Goal: Complete application form

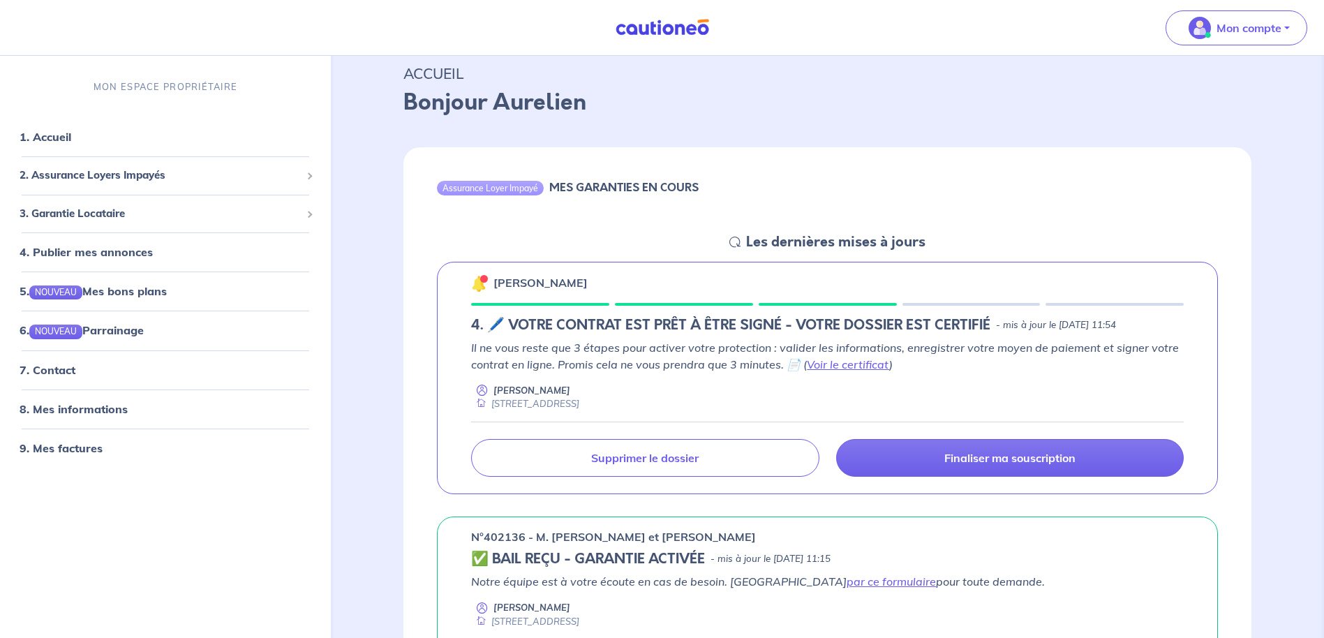
scroll to position [70, 0]
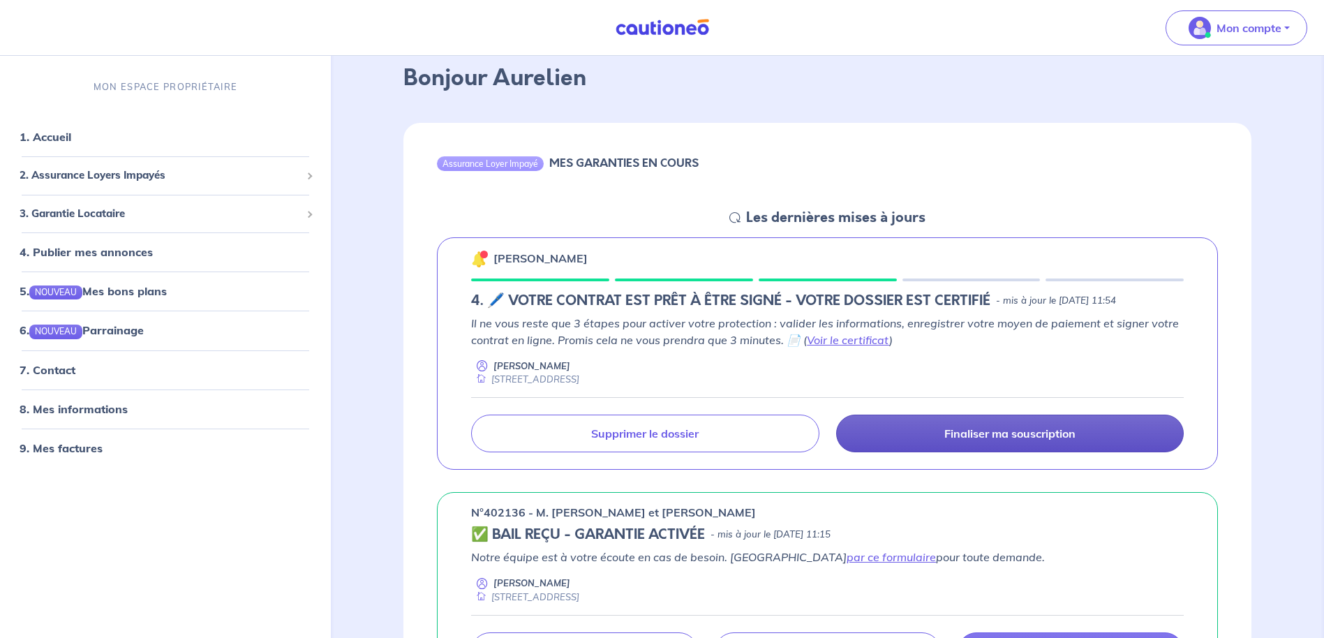
click at [960, 438] on p "Finaliser ma souscription" at bounding box center [1010, 434] width 131 height 14
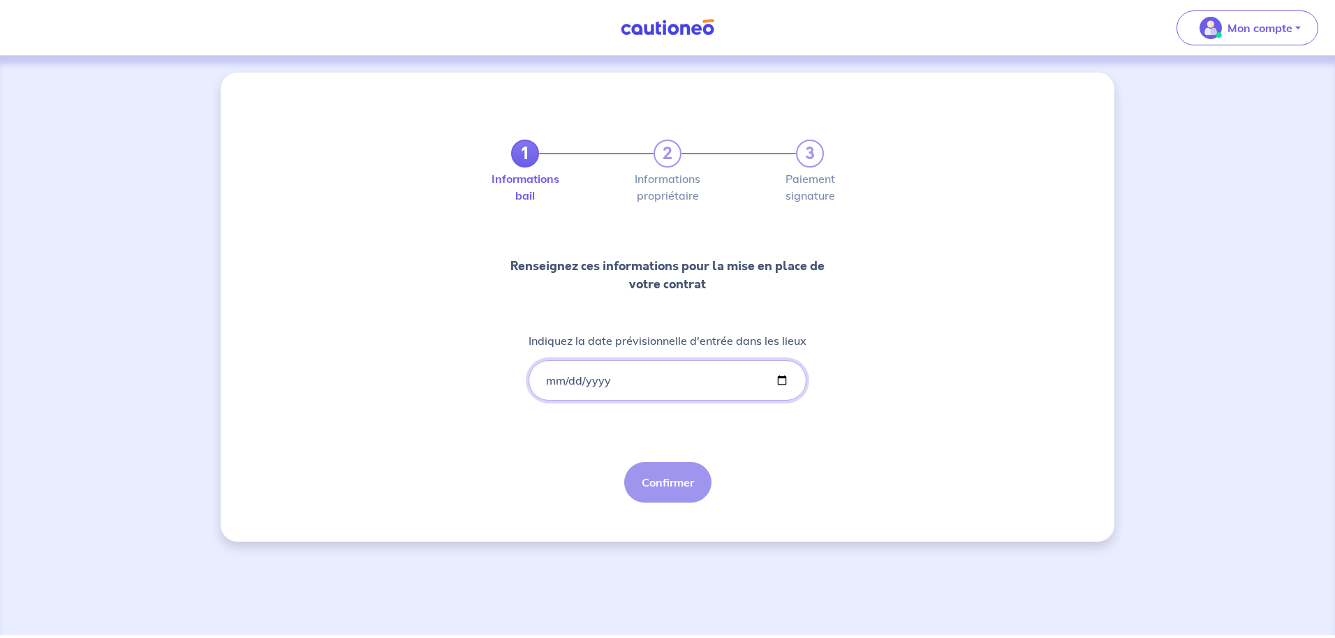
click at [547, 385] on input "Indiquez la date prévisionnelle d'entrée dans les lieux" at bounding box center [668, 380] width 278 height 40
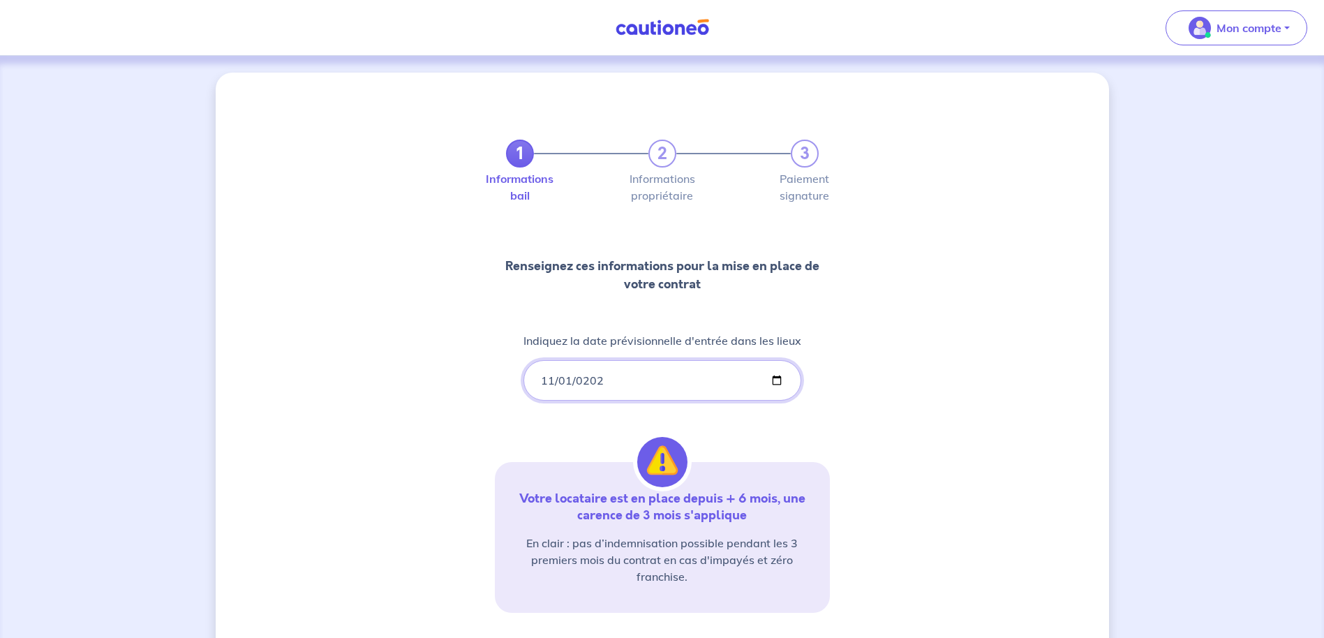
type input "[DATE]"
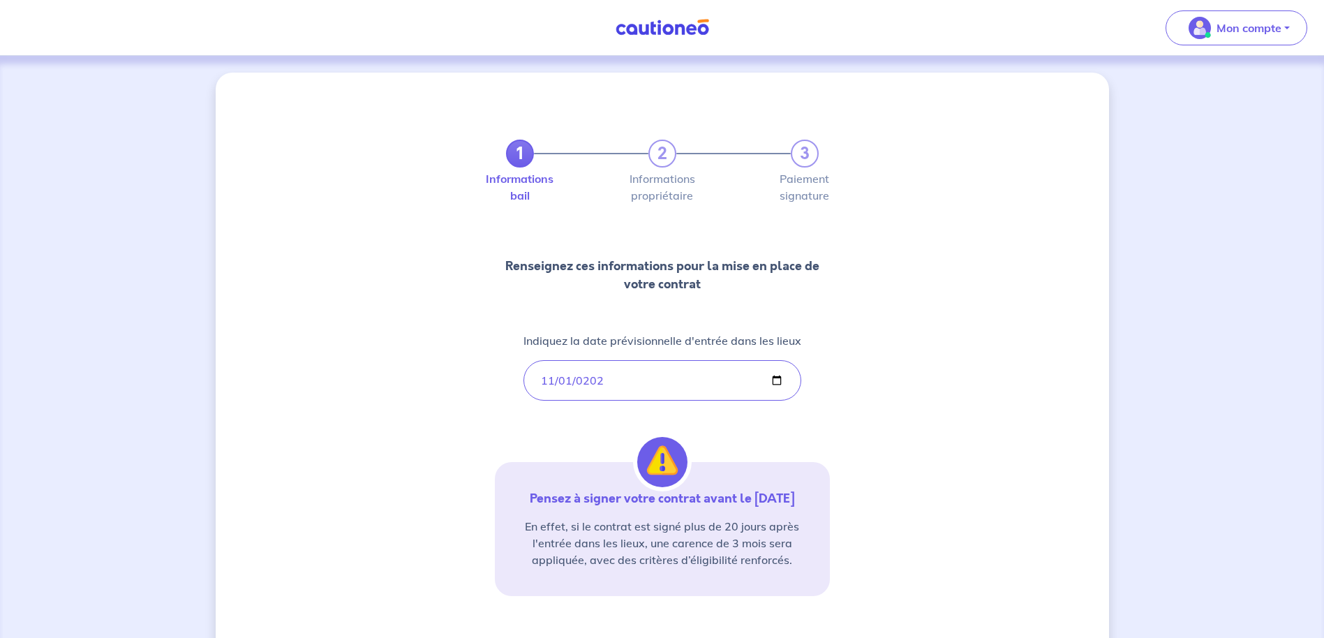
click at [371, 432] on div "1 2 3 Informations bail Informations propriétaire Paiement signature Renseignez…" at bounding box center [663, 411] width 894 height 676
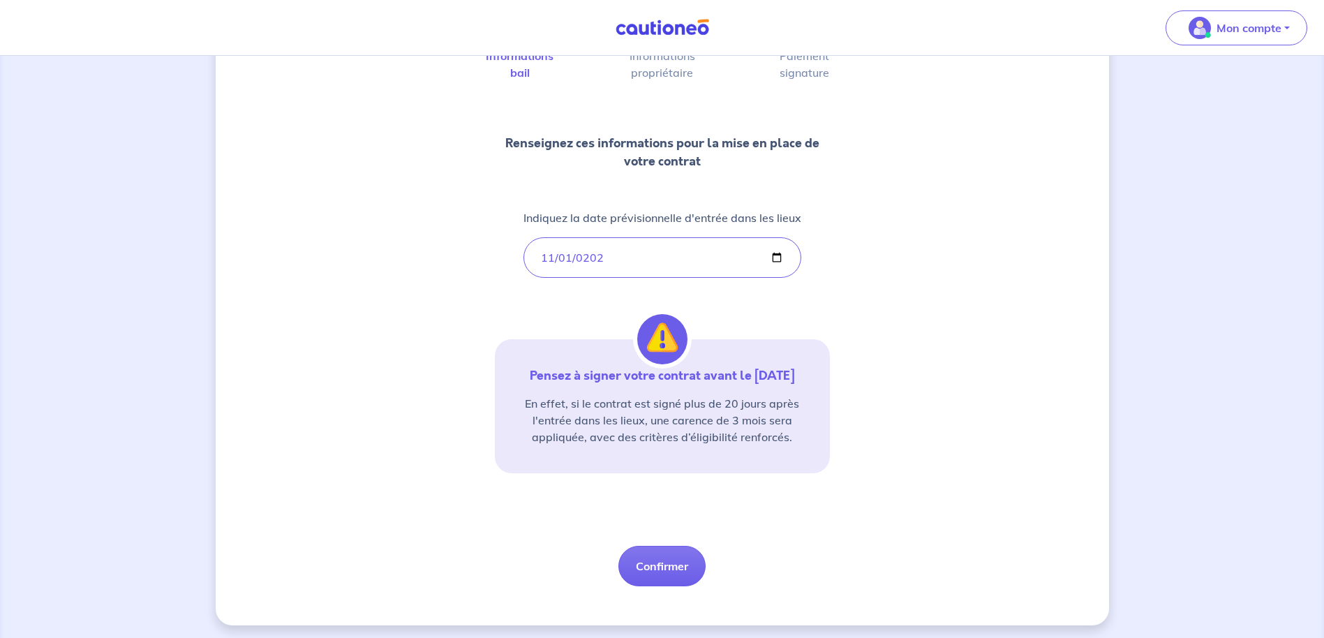
scroll to position [127, 0]
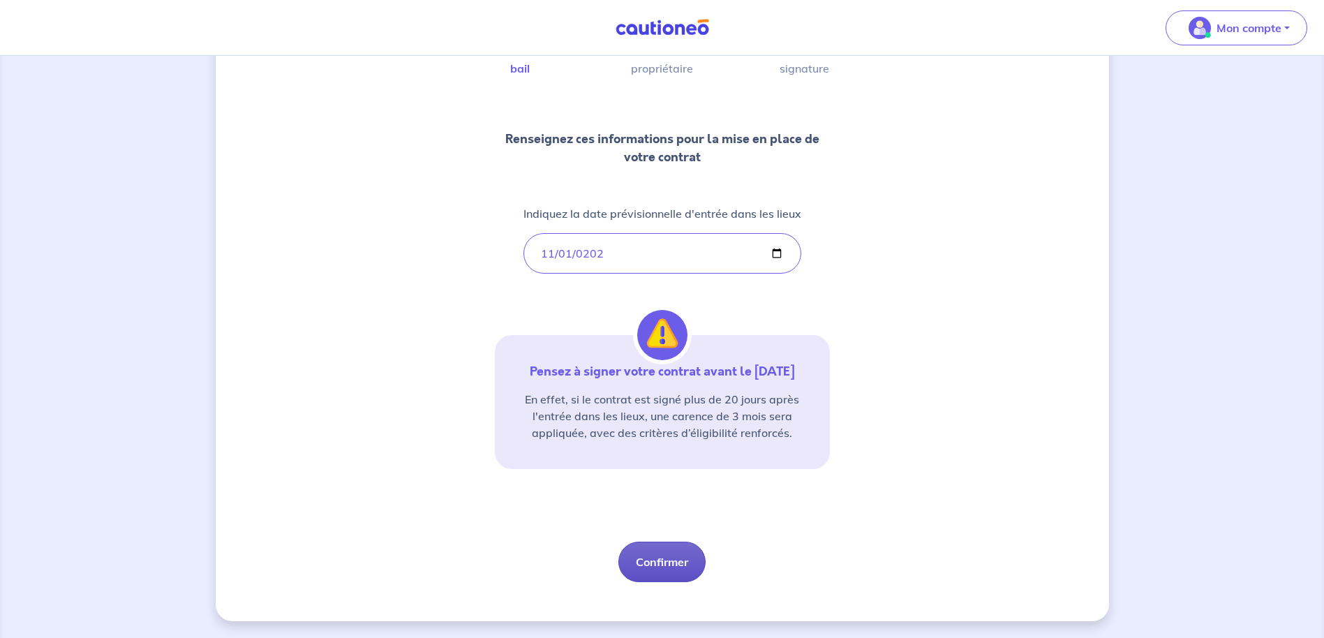
click at [653, 561] on button "Confirmer" at bounding box center [662, 562] width 87 height 40
select select "FR"
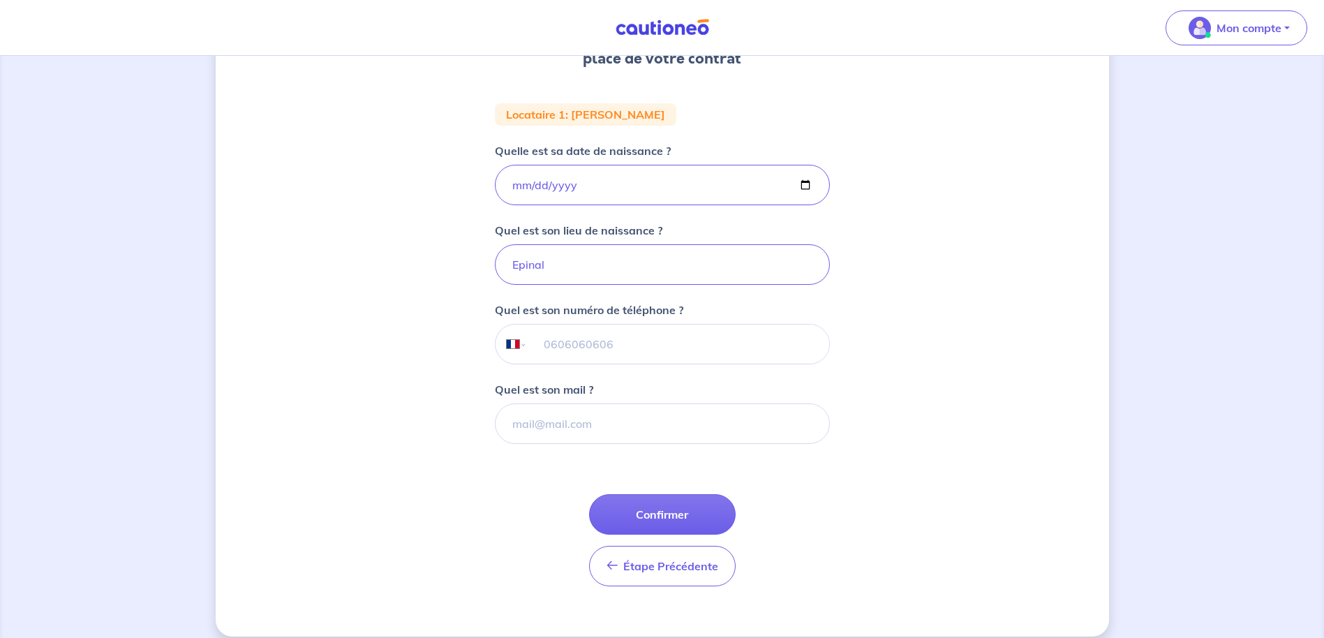
scroll to position [247, 0]
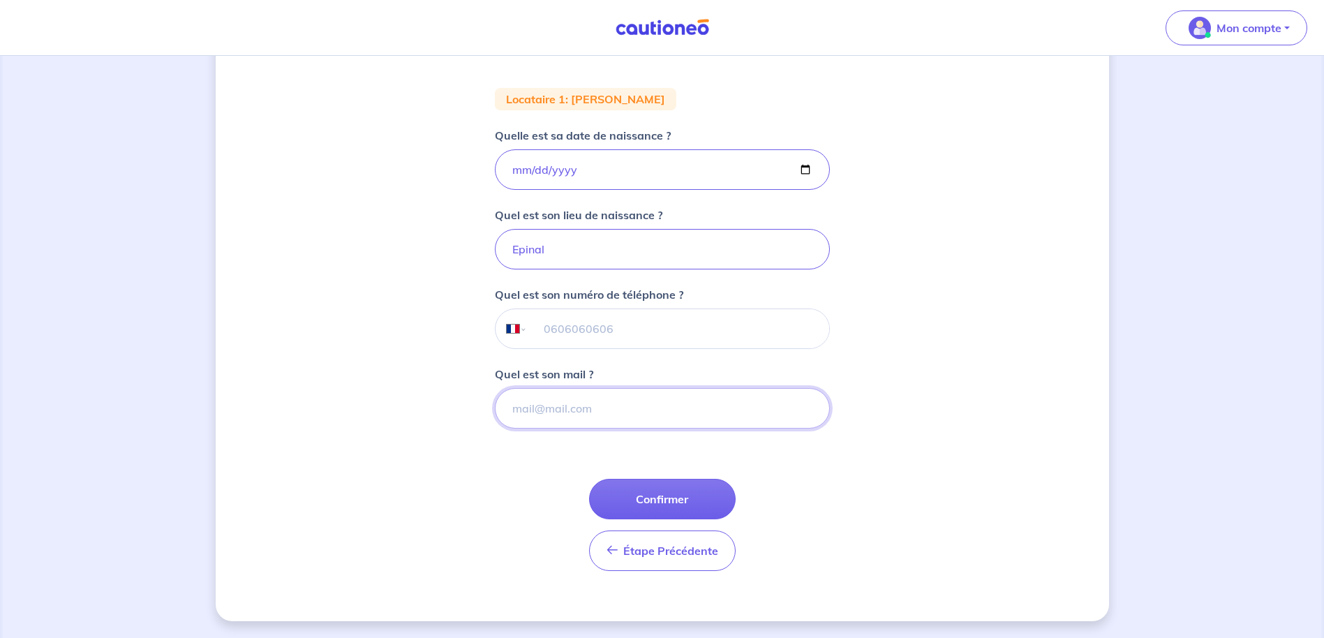
click at [566, 402] on input "Quel est son mail ?" at bounding box center [662, 408] width 335 height 40
type input "0620636499"
click at [613, 322] on input "tel" at bounding box center [678, 328] width 302 height 39
type input "06 20 63 64 99"
drag, startPoint x: 656, startPoint y: 408, endPoint x: 394, endPoint y: 402, distance: 262.6
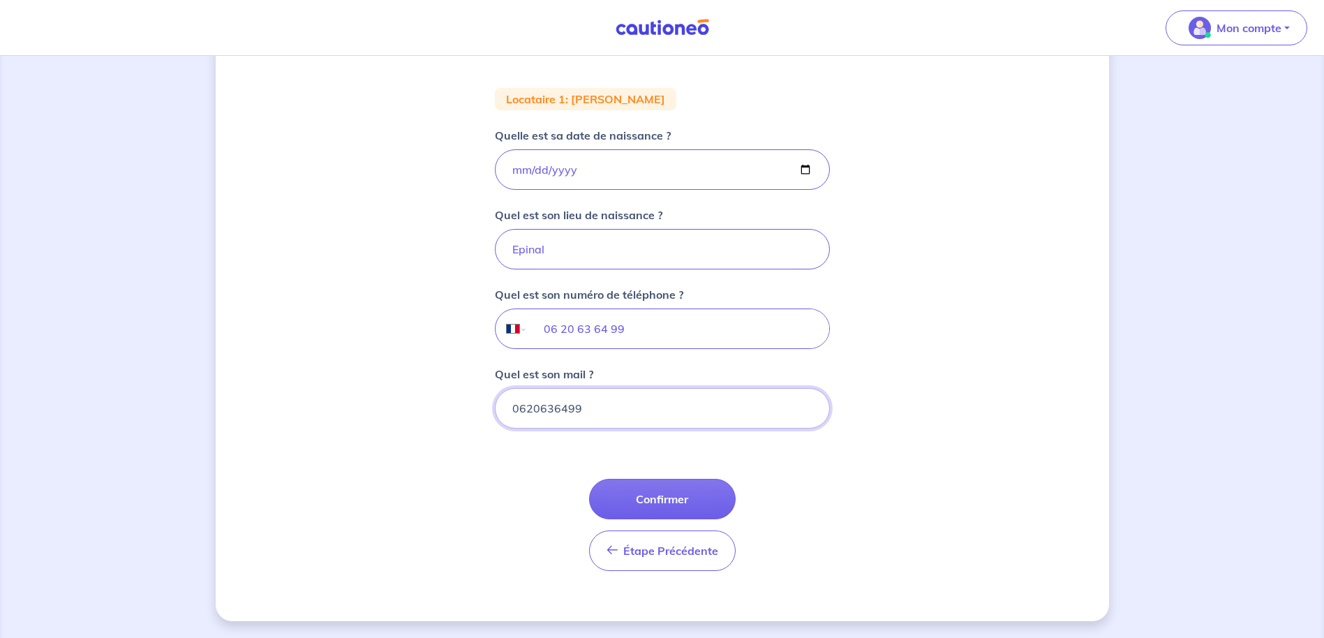
click at [417, 403] on div "1 2 3 Informations bail Informations propriétaire Paiement signature Renseignez…" at bounding box center [663, 223] width 894 height 796
paste input "[PERSON_NAME][EMAIL_ADDRESS][DOMAIN_NAME]"
type input "[PERSON_NAME][EMAIL_ADDRESS][DOMAIN_NAME]"
click at [650, 499] on button "Confirmer" at bounding box center [662, 499] width 147 height 40
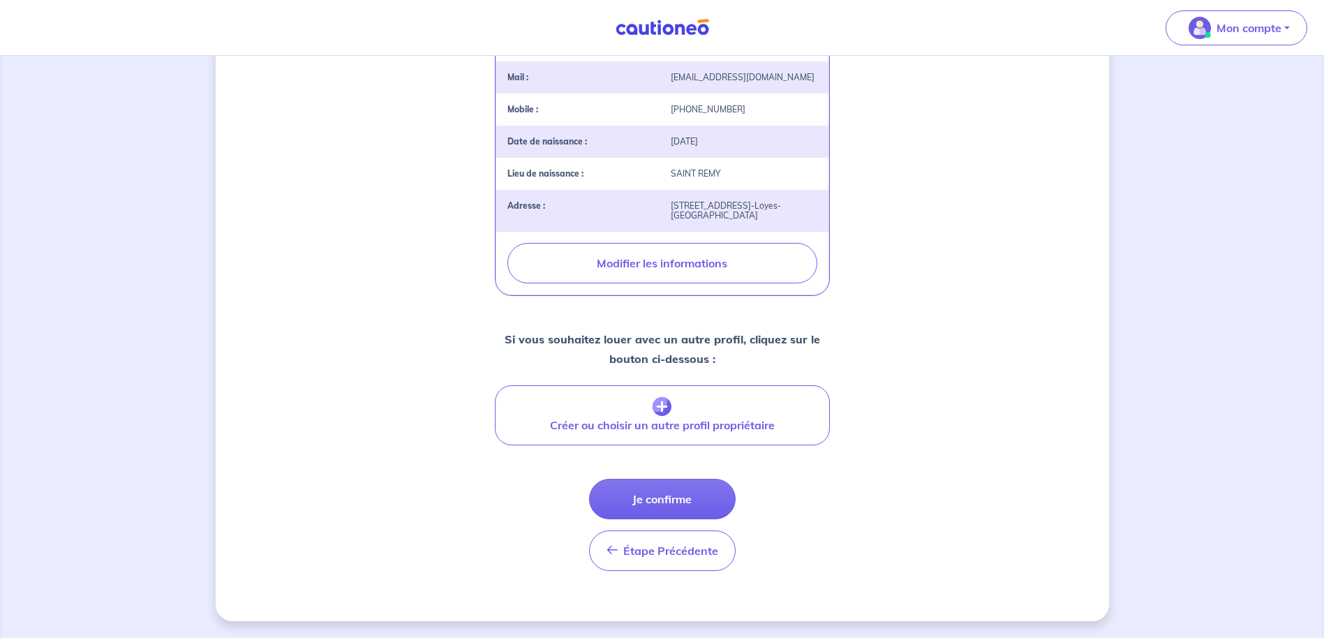
scroll to position [398, 0]
click at [672, 503] on button "Je confirme" at bounding box center [662, 499] width 147 height 40
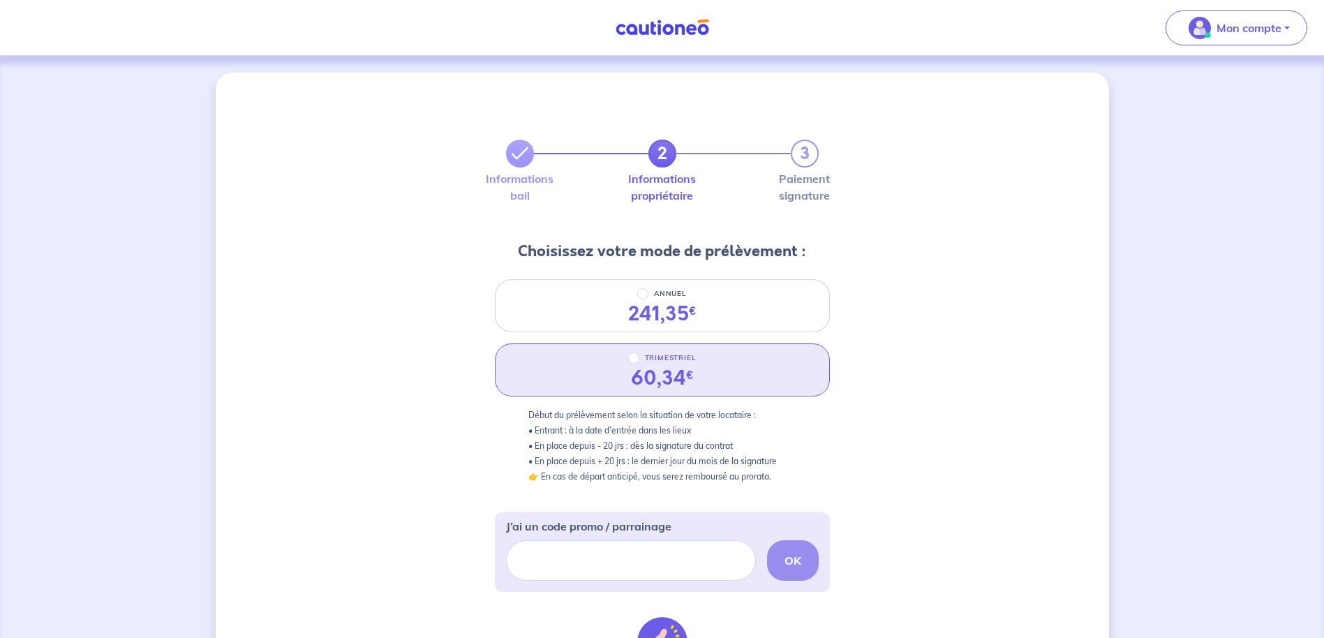
click at [665, 364] on p "TRIMESTRIEL" at bounding box center [671, 358] width 52 height 17
radio input "true"
click at [640, 364] on input "TRIMESTRIEL" at bounding box center [633, 358] width 11 height 11
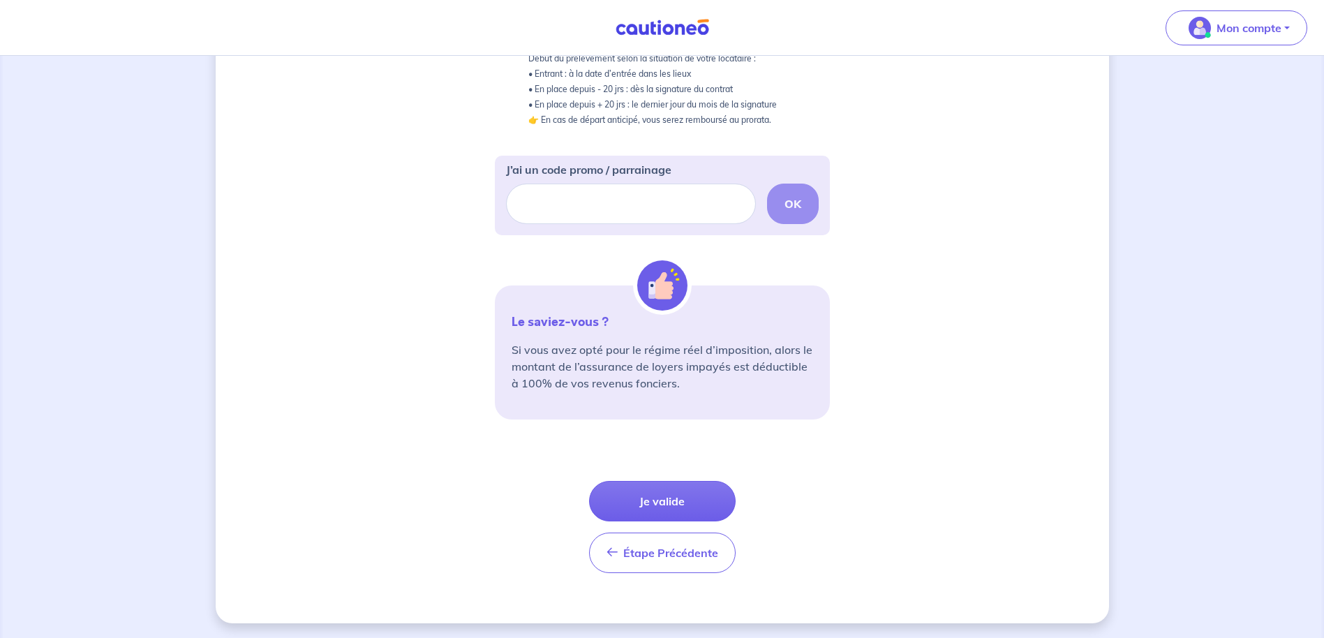
scroll to position [359, 0]
click at [649, 503] on button "Je valide" at bounding box center [662, 499] width 147 height 40
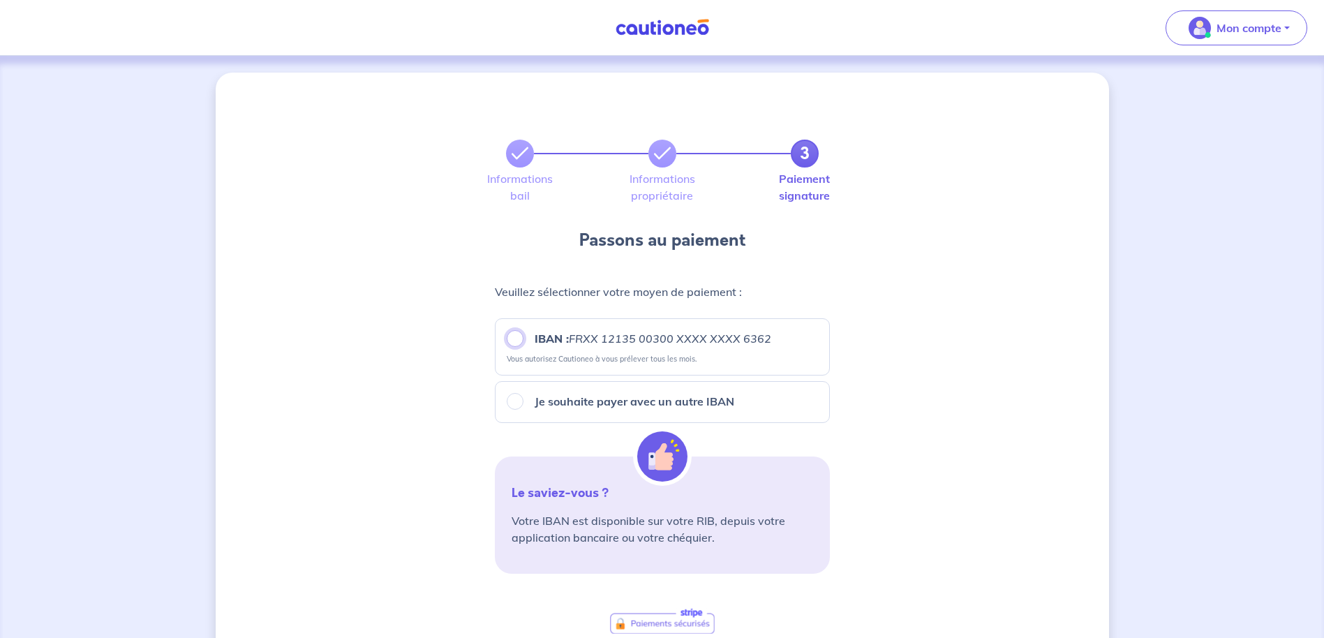
click at [522, 341] on input "IBAN : FRXX [FINANCIAL_ID] XXXX XXXX 6362" at bounding box center [515, 338] width 17 height 17
radio input "true"
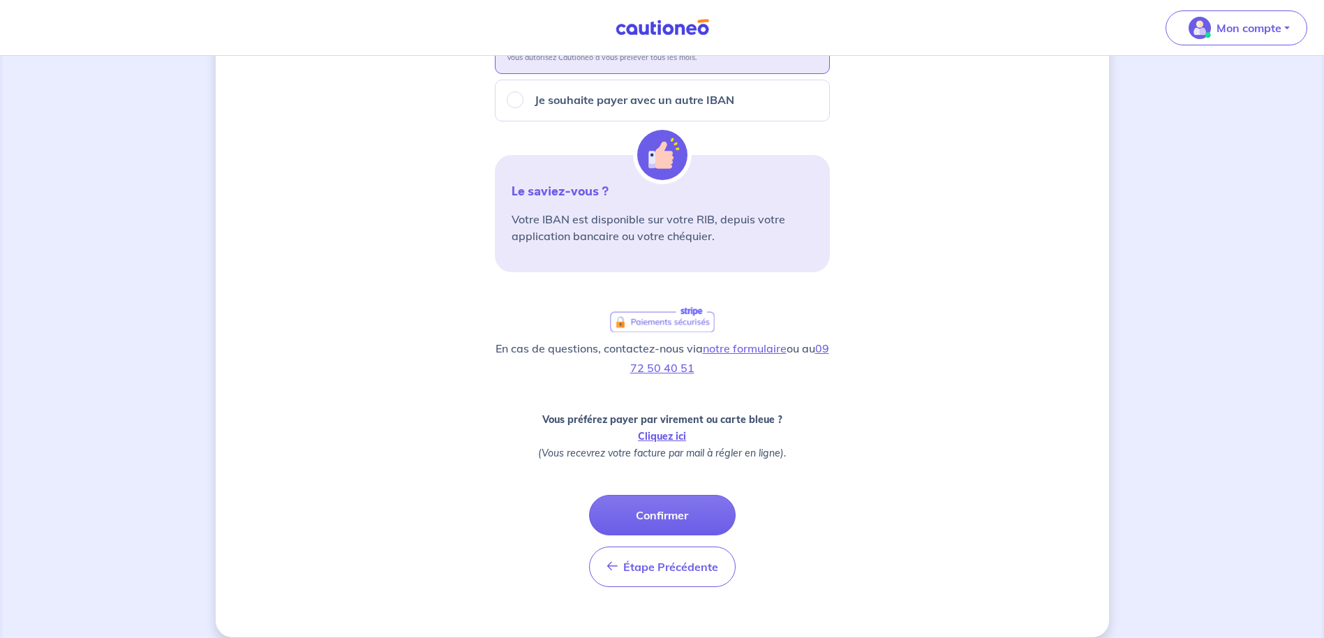
scroll to position [318, 0]
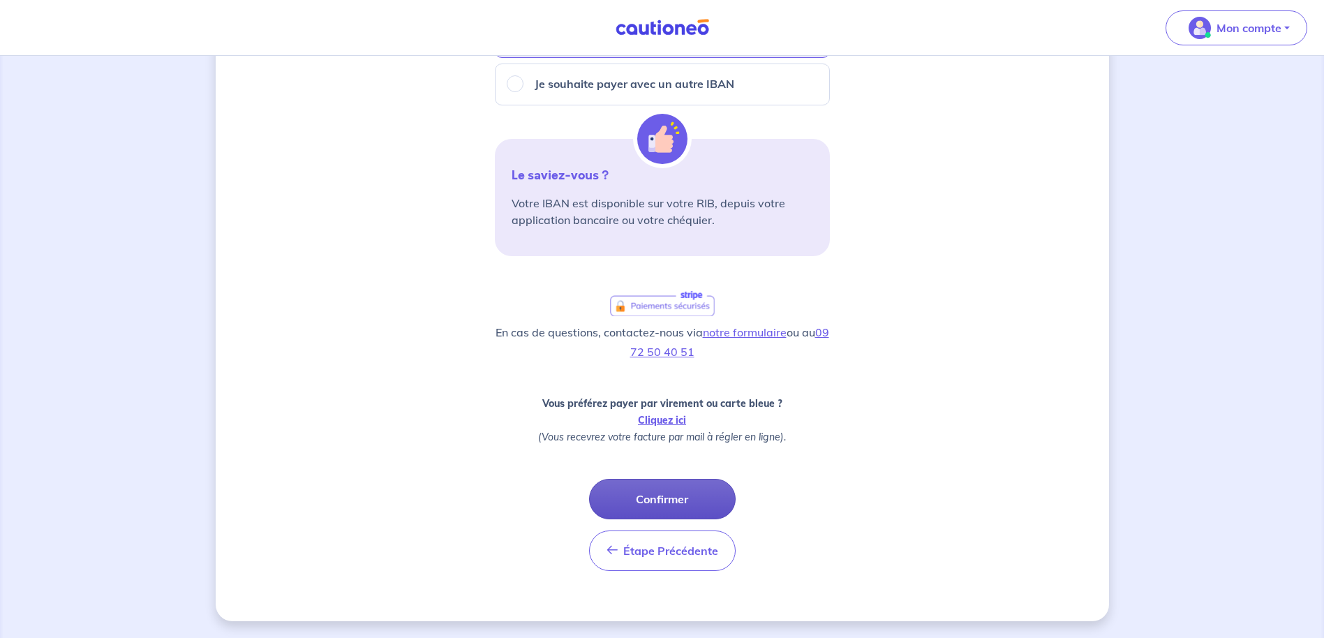
click at [677, 492] on button "Confirmer" at bounding box center [662, 499] width 147 height 40
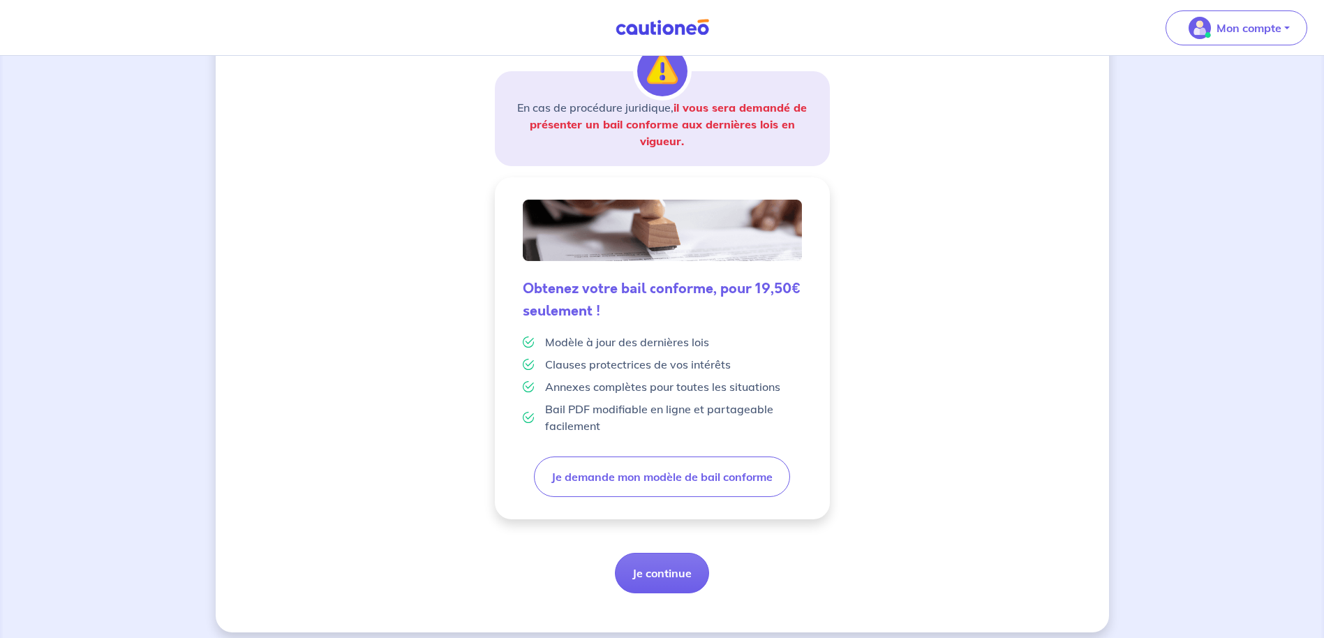
scroll to position [242, 0]
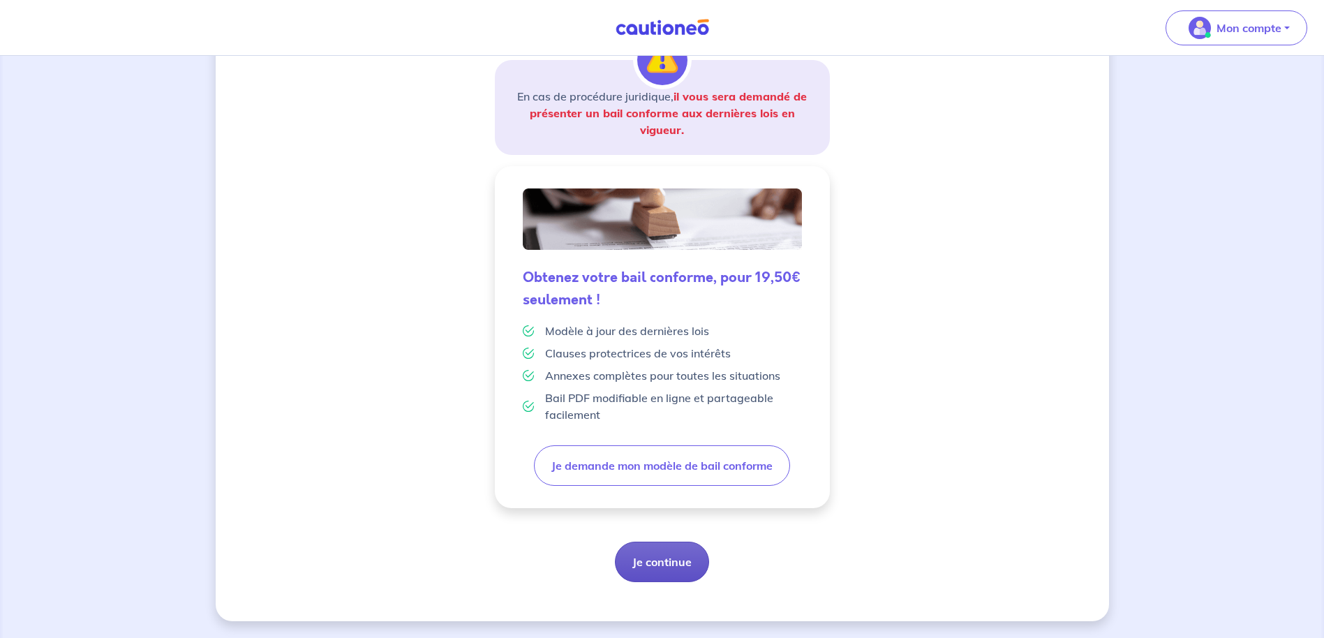
click at [647, 570] on button "Je continue" at bounding box center [662, 562] width 94 height 40
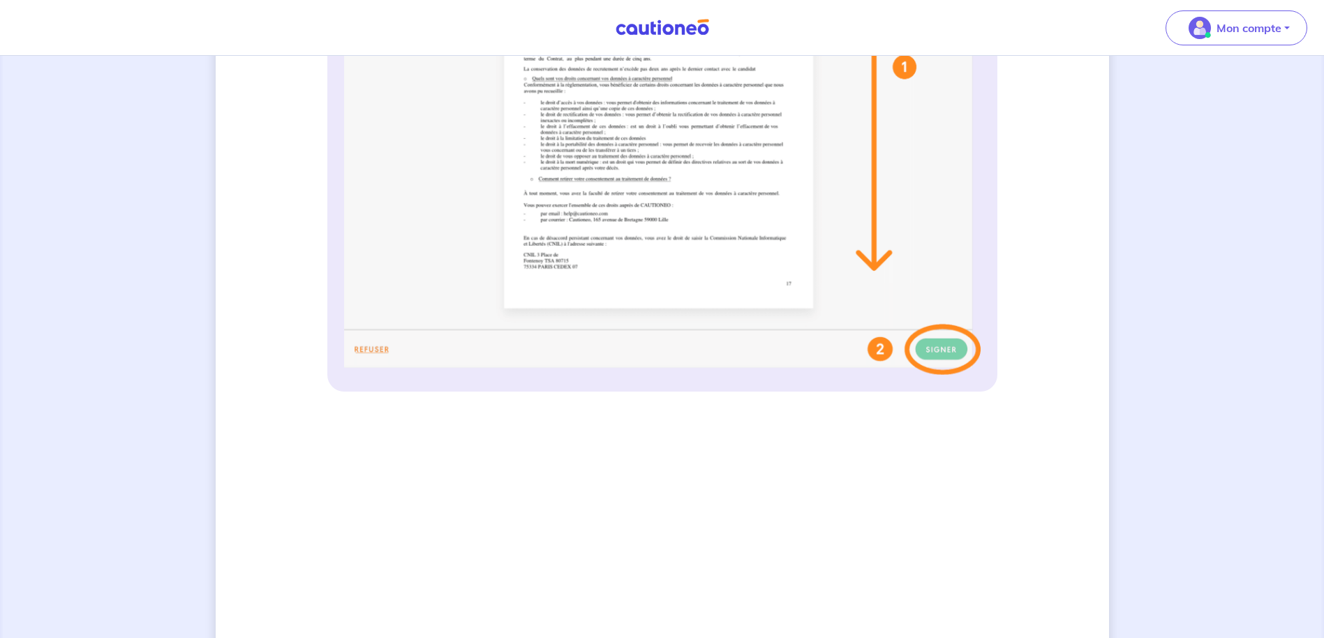
scroll to position [621, 0]
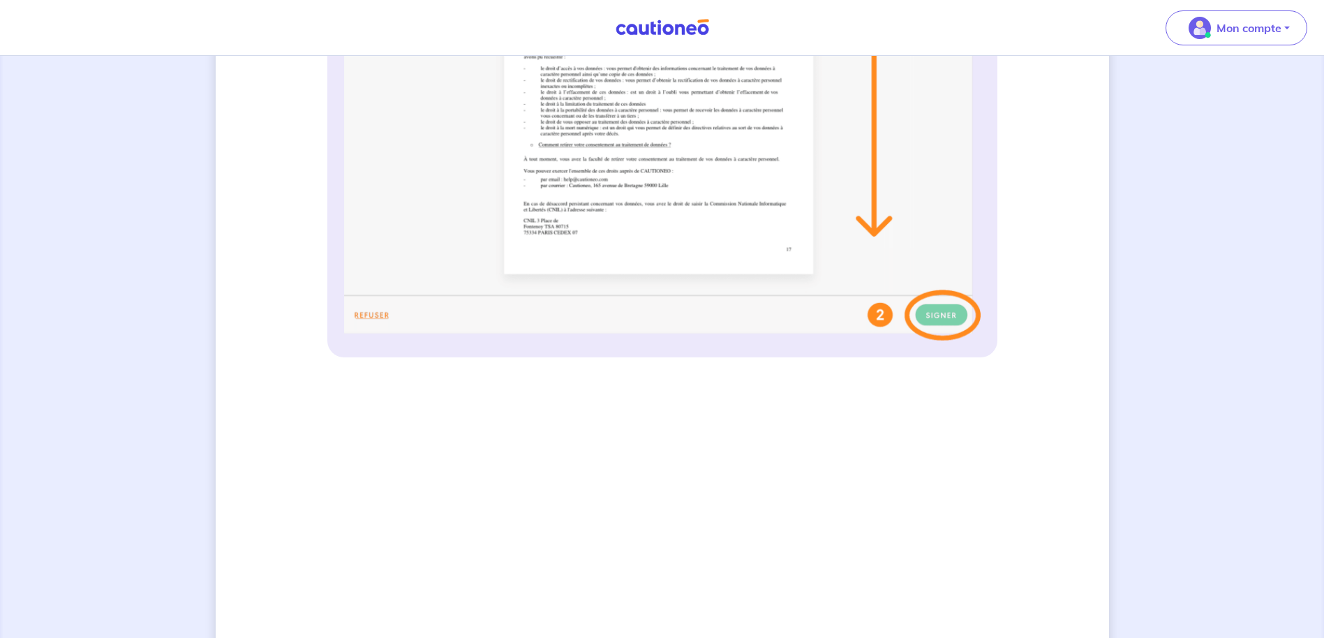
click at [936, 321] on img at bounding box center [662, 63] width 637 height 554
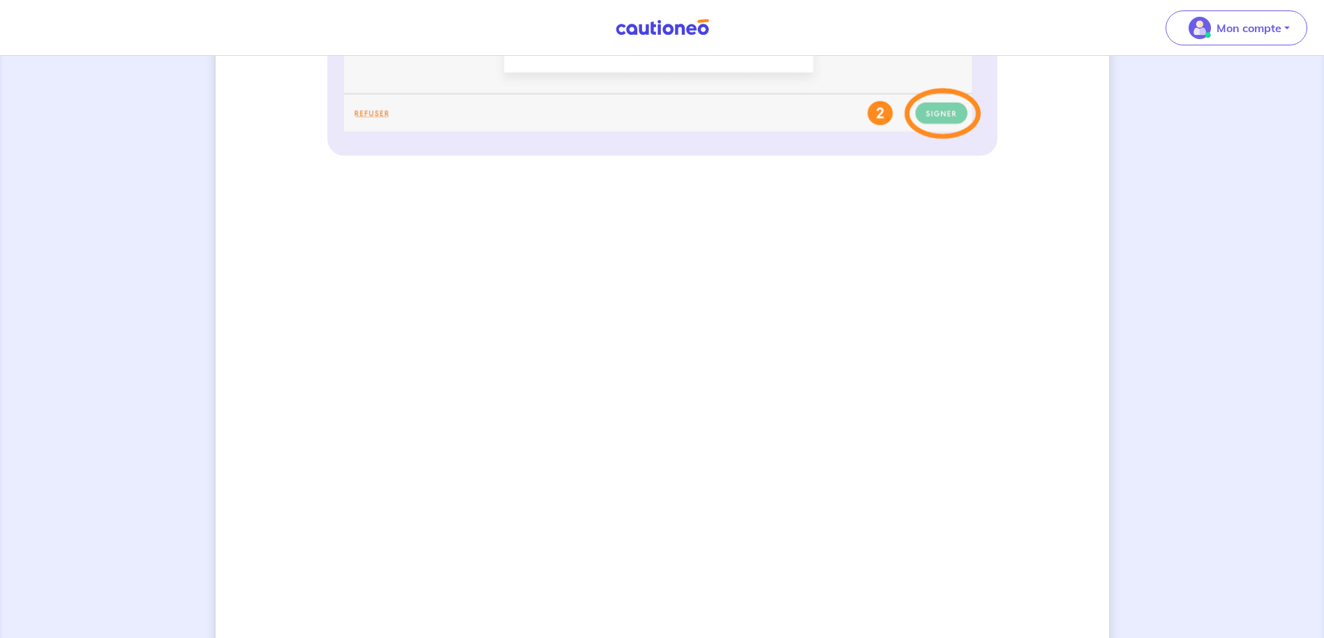
scroll to position [831, 0]
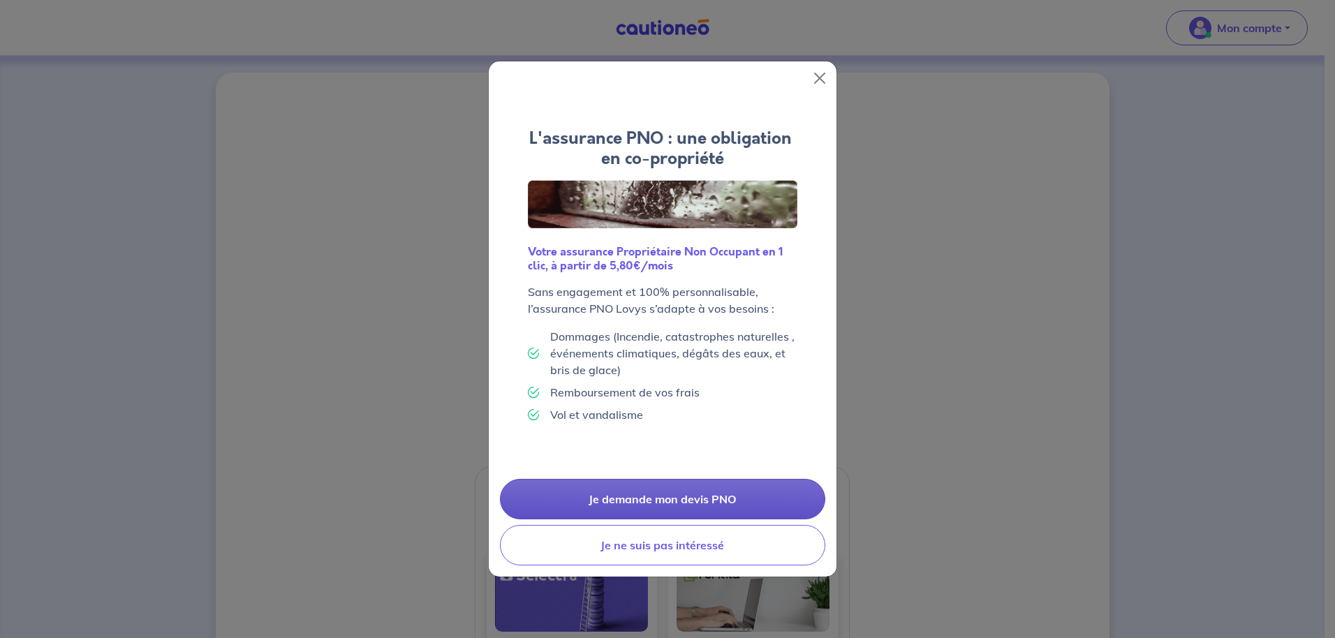
click at [646, 494] on link "Je demande mon devis PNO" at bounding box center [662, 499] width 325 height 40
